Goal: Use online tool/utility: Utilize a website feature to perform a specific function

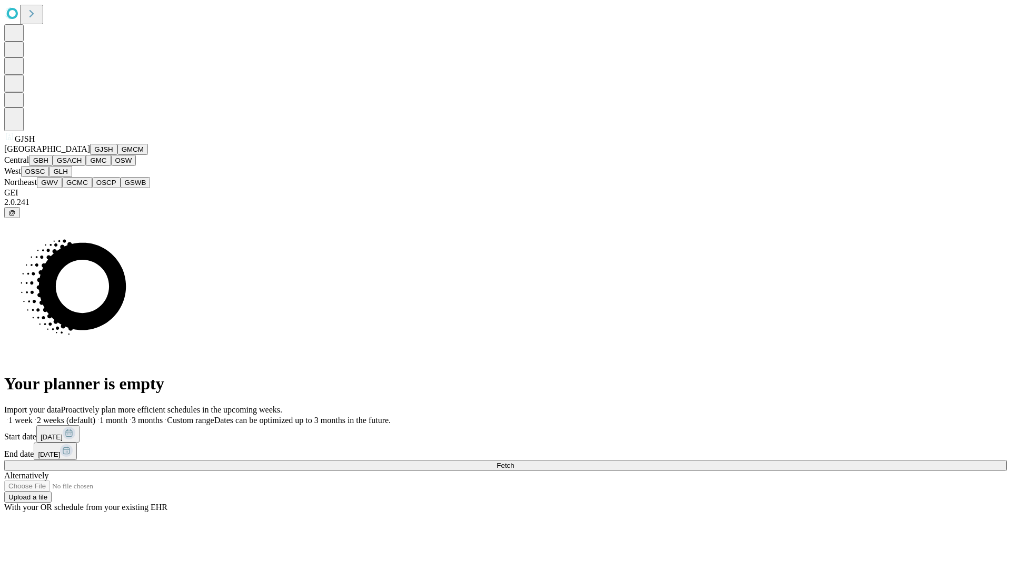
click at [90, 155] on button "GJSH" at bounding box center [103, 149] width 27 height 11
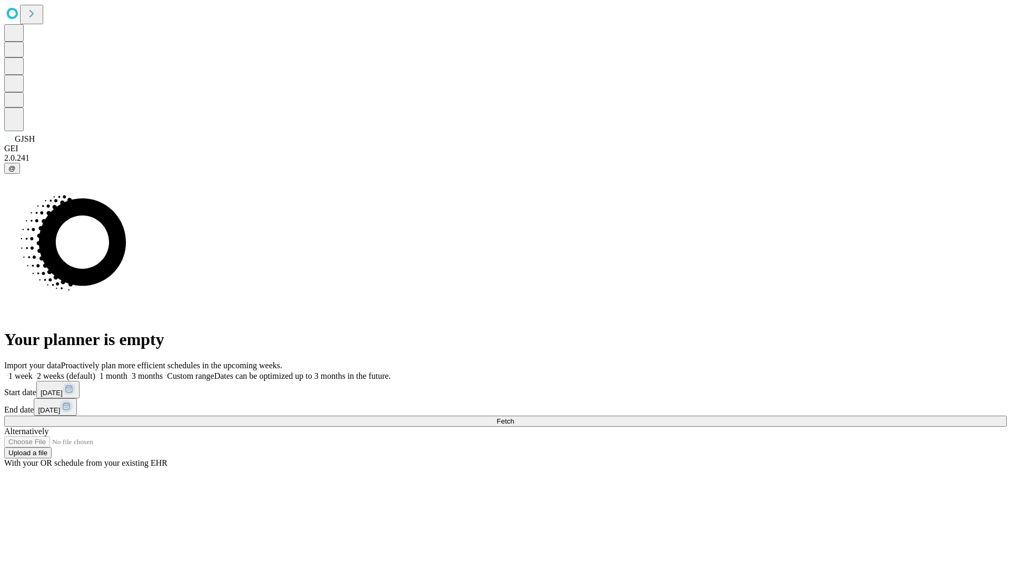
click at [127, 371] on label "1 month" at bounding box center [111, 375] width 32 height 9
click at [514, 417] on span "Fetch" at bounding box center [505, 421] width 17 height 8
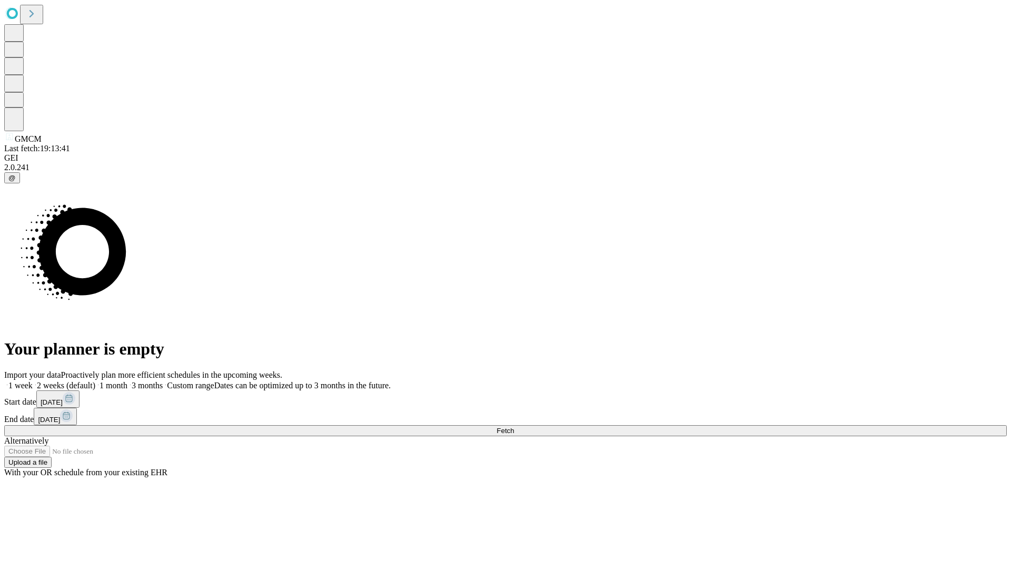
click at [127, 381] on label "1 month" at bounding box center [111, 385] width 32 height 9
click at [514, 427] on span "Fetch" at bounding box center [505, 431] width 17 height 8
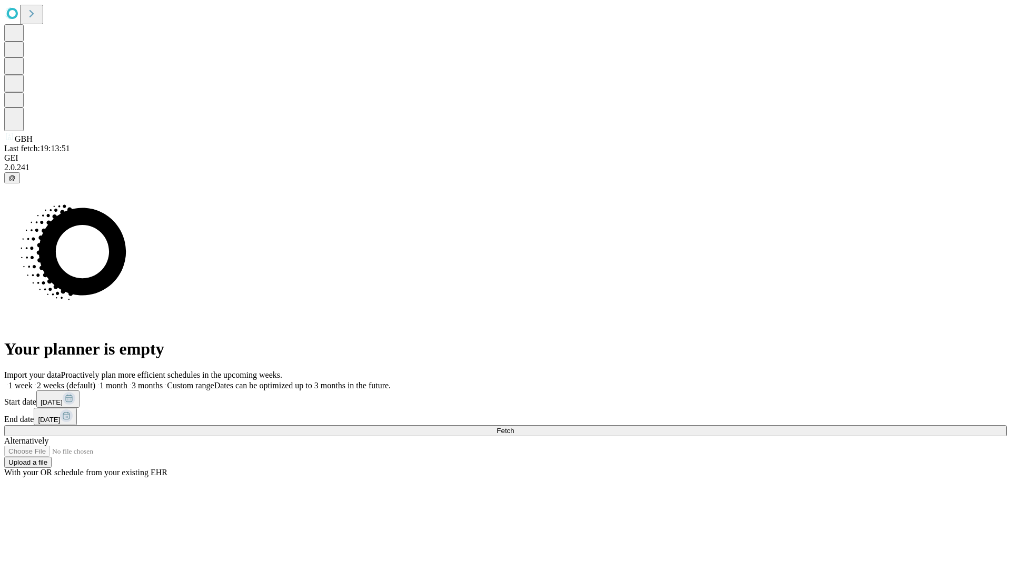
click at [514, 427] on span "Fetch" at bounding box center [505, 431] width 17 height 8
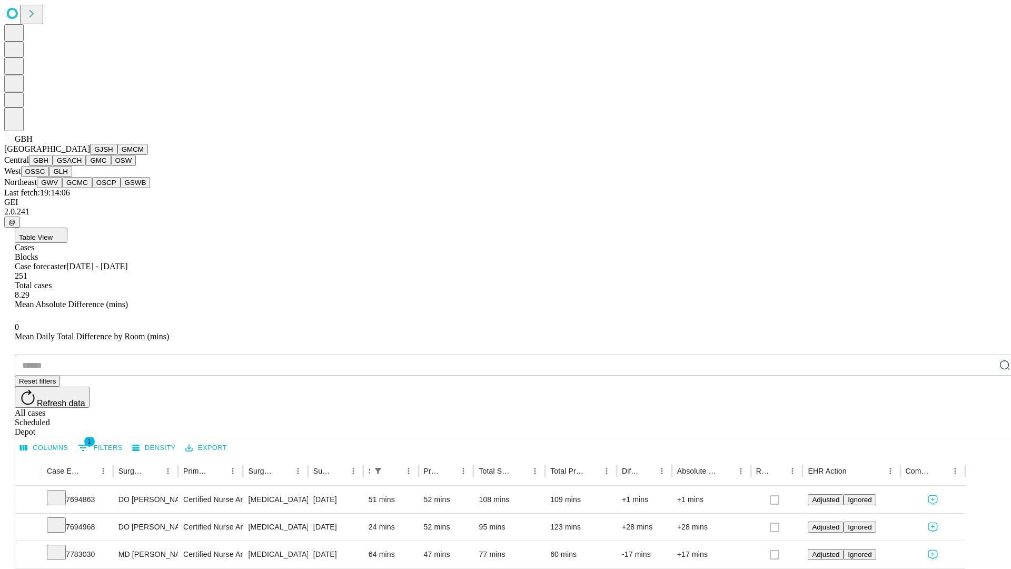
click at [82, 166] on button "GSACH" at bounding box center [69, 160] width 33 height 11
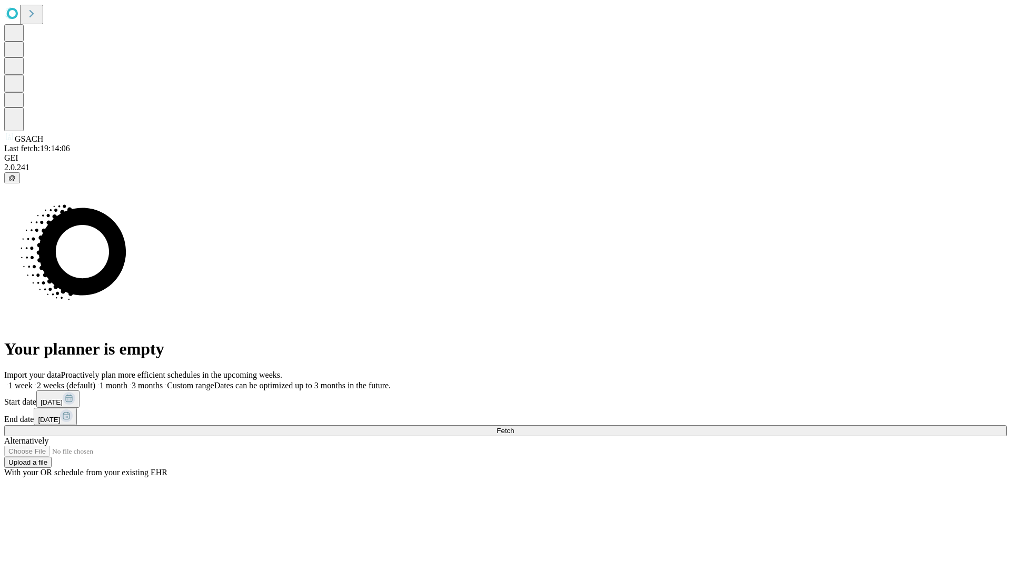
click at [127, 381] on label "1 month" at bounding box center [111, 385] width 32 height 9
click at [514, 427] on span "Fetch" at bounding box center [505, 431] width 17 height 8
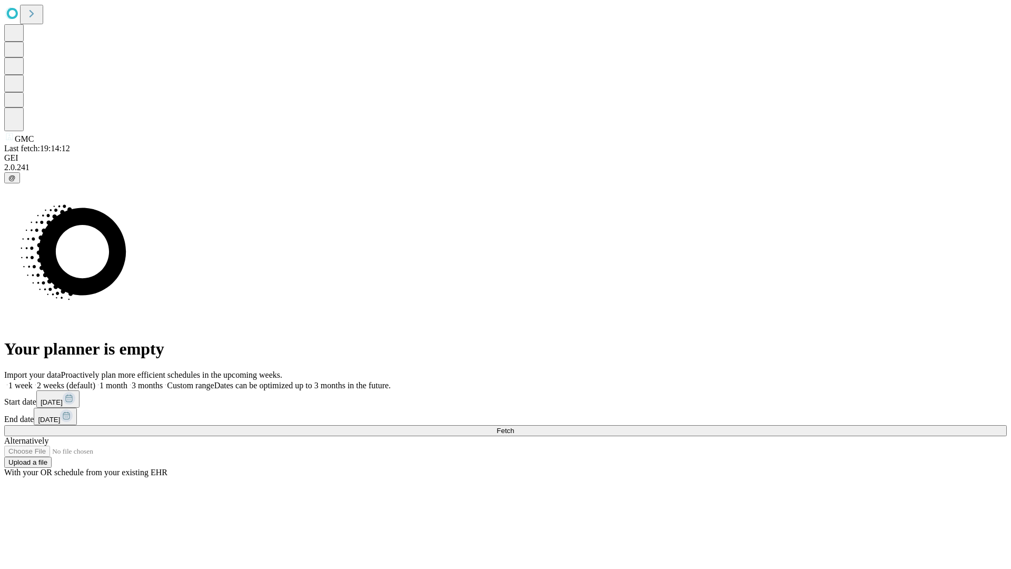
click at [127, 381] on label "1 month" at bounding box center [111, 385] width 32 height 9
click at [514, 427] on span "Fetch" at bounding box center [505, 431] width 17 height 8
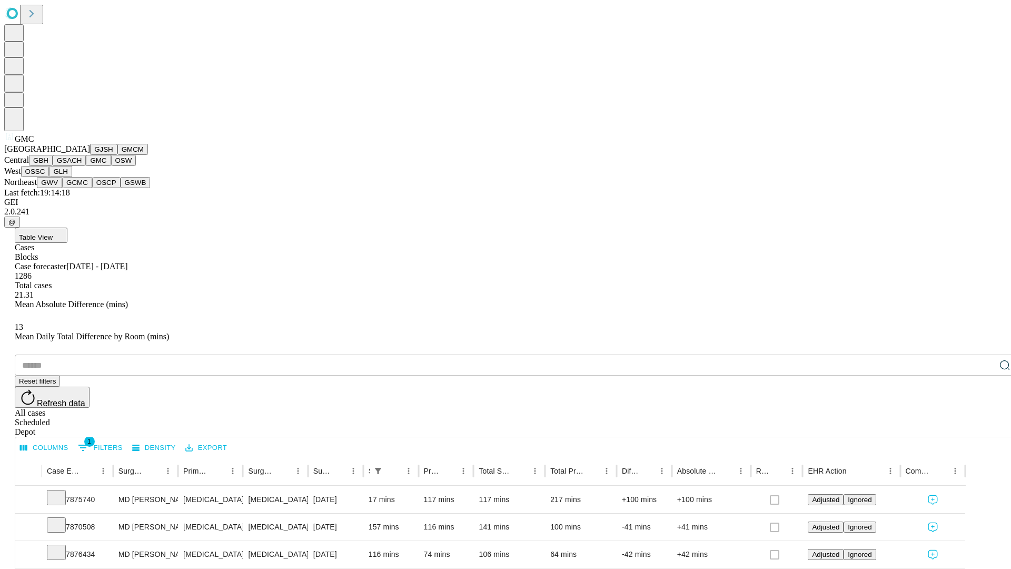
click at [111, 166] on button "OSW" at bounding box center [123, 160] width 25 height 11
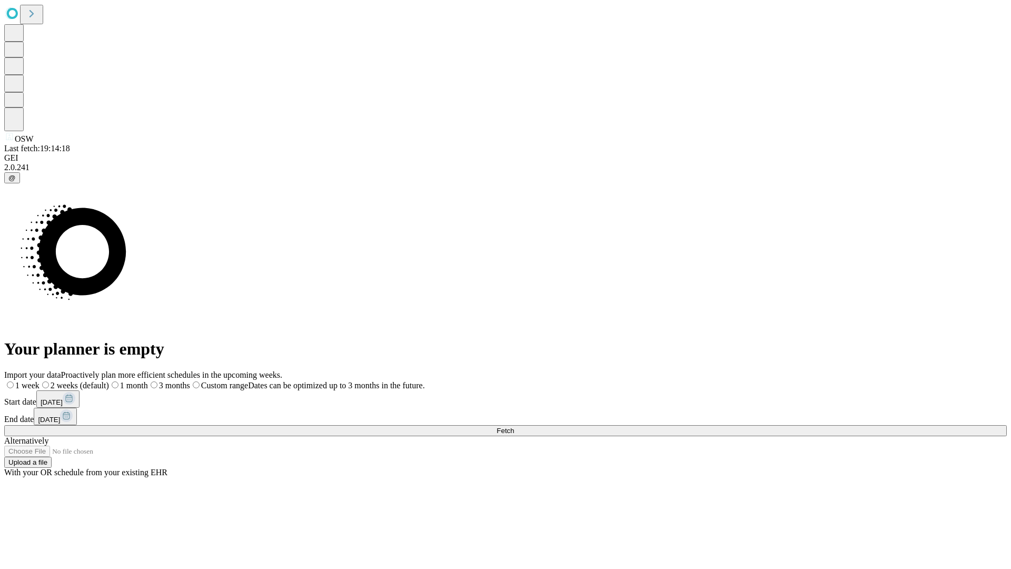
click at [148, 381] on label "1 month" at bounding box center [128, 385] width 39 height 9
click at [514, 427] on span "Fetch" at bounding box center [505, 431] width 17 height 8
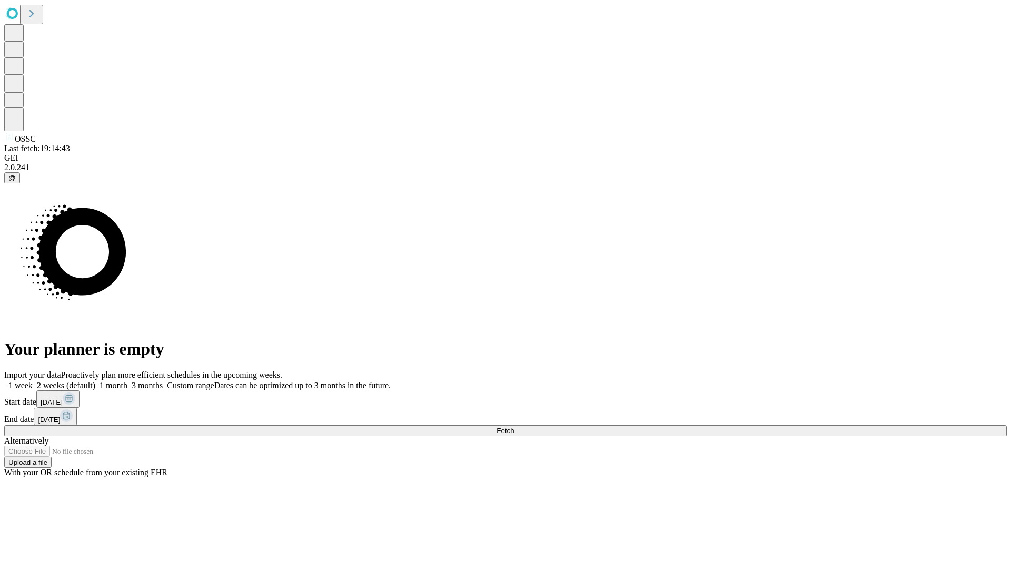
click at [127, 381] on label "1 month" at bounding box center [111, 385] width 32 height 9
click at [514, 427] on span "Fetch" at bounding box center [505, 431] width 17 height 8
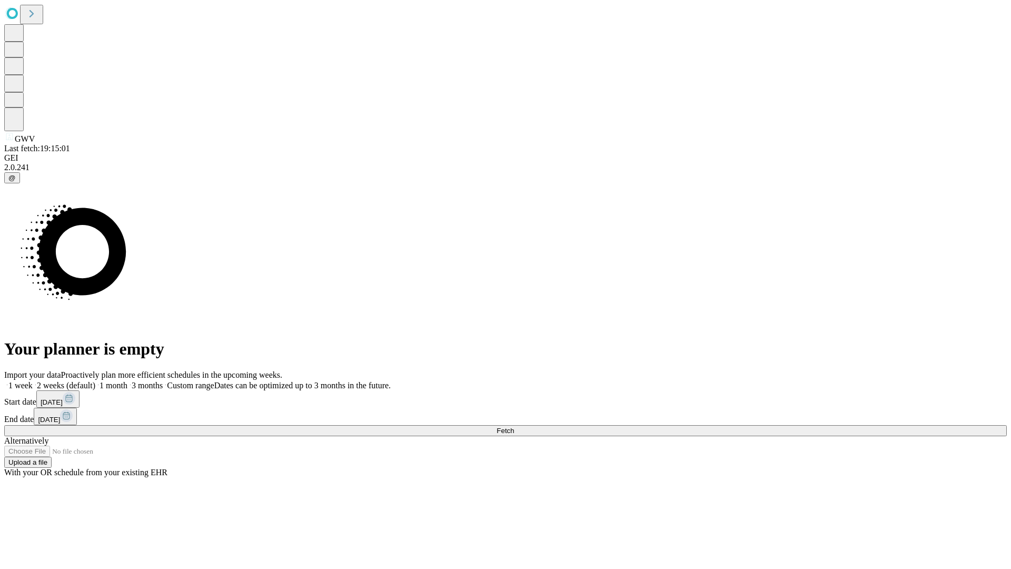
click at [127, 381] on label "1 month" at bounding box center [111, 385] width 32 height 9
click at [514, 427] on span "Fetch" at bounding box center [505, 431] width 17 height 8
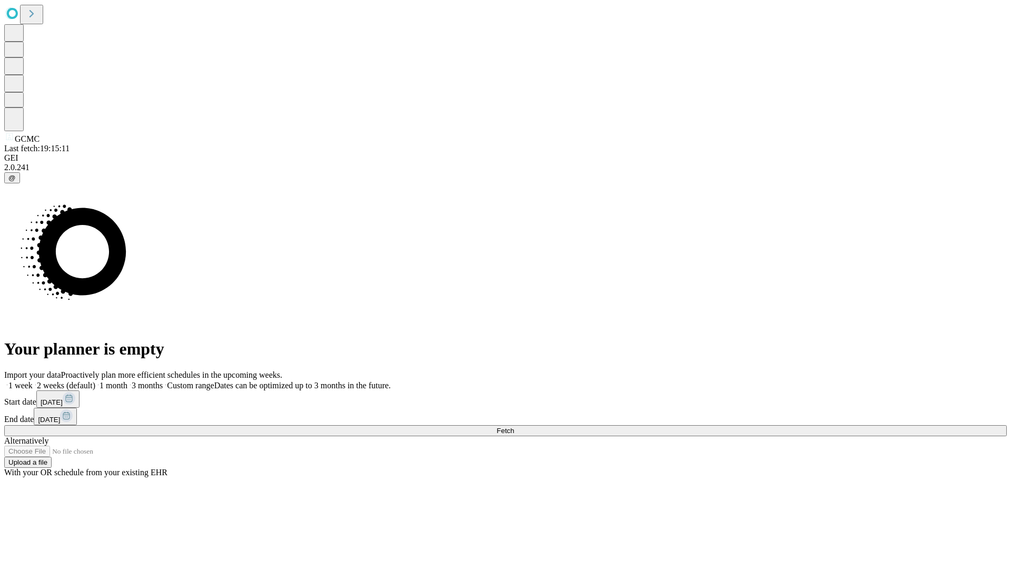
click at [514, 427] on span "Fetch" at bounding box center [505, 431] width 17 height 8
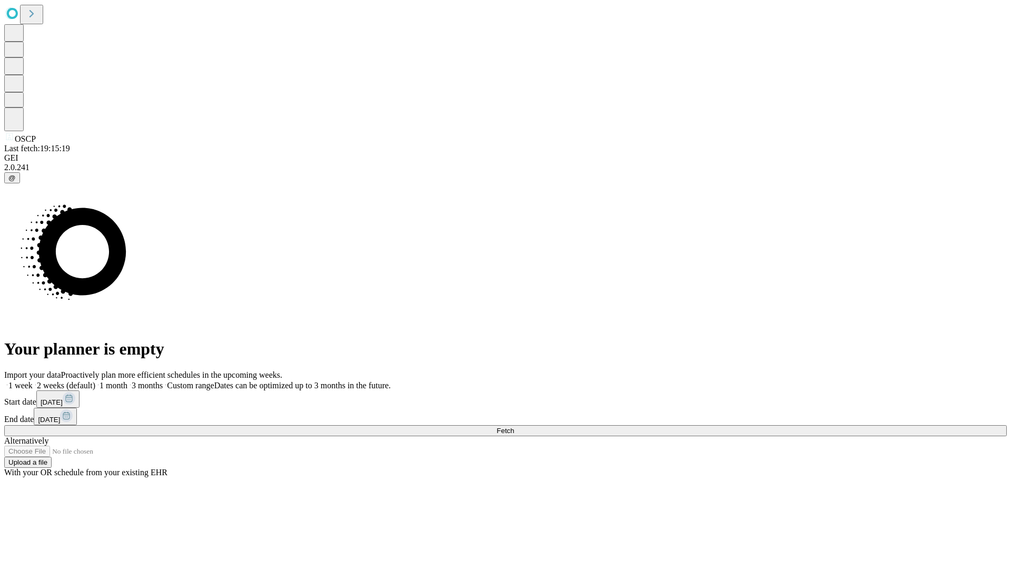
click at [514, 427] on span "Fetch" at bounding box center [505, 431] width 17 height 8
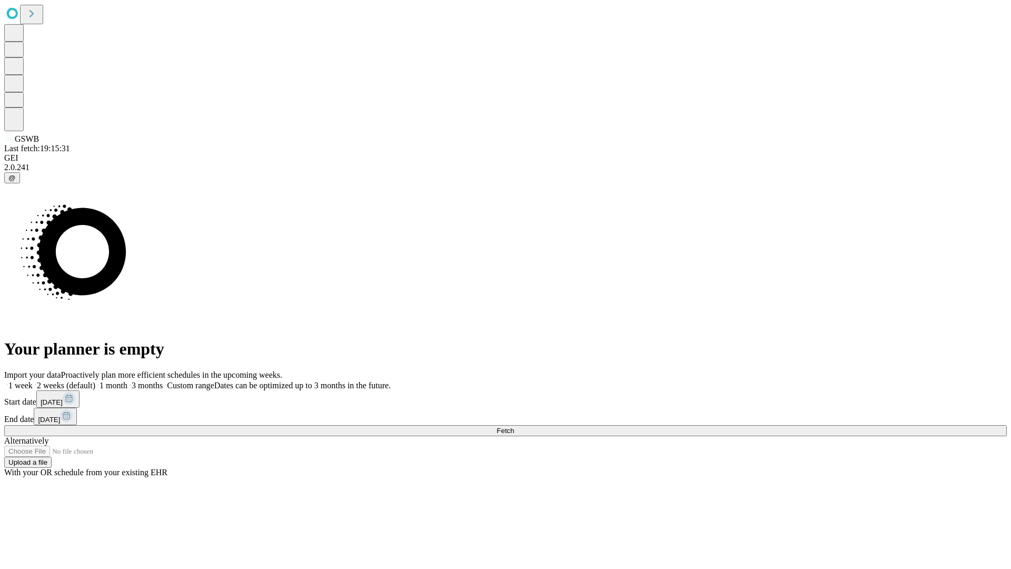
click at [127, 381] on label "1 month" at bounding box center [111, 385] width 32 height 9
click at [514, 427] on span "Fetch" at bounding box center [505, 431] width 17 height 8
